Goal: Task Accomplishment & Management: Manage account settings

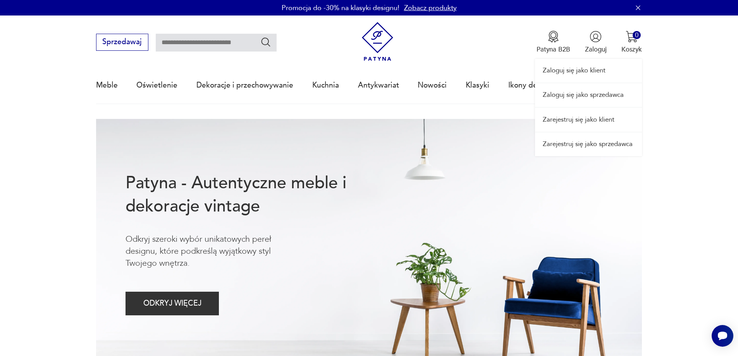
click at [571, 97] on link "Zaloguj się jako sprzedawca" at bounding box center [588, 95] width 107 height 24
click at [592, 94] on link "Zaloguj się jako sprzedawca" at bounding box center [588, 95] width 107 height 24
click at [582, 102] on link "Zaloguj się jako sprzedawca" at bounding box center [588, 95] width 107 height 24
click at [589, 98] on link "Zaloguj się jako sprzedawca" at bounding box center [588, 95] width 107 height 24
